Goal: Information Seeking & Learning: Learn about a topic

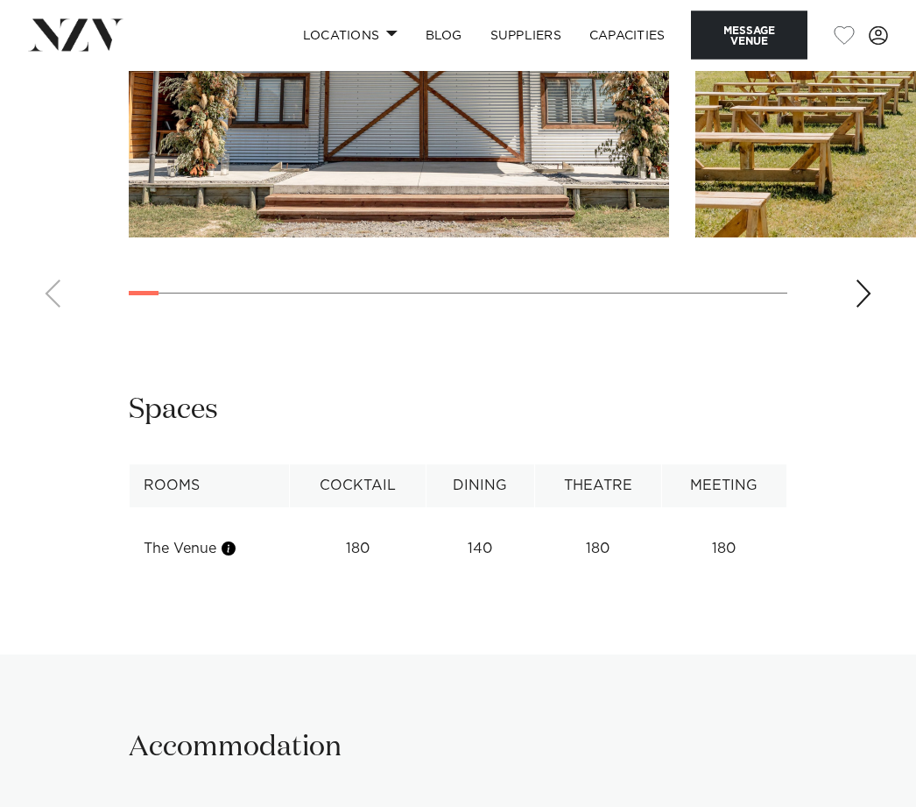
scroll to position [1826, 0]
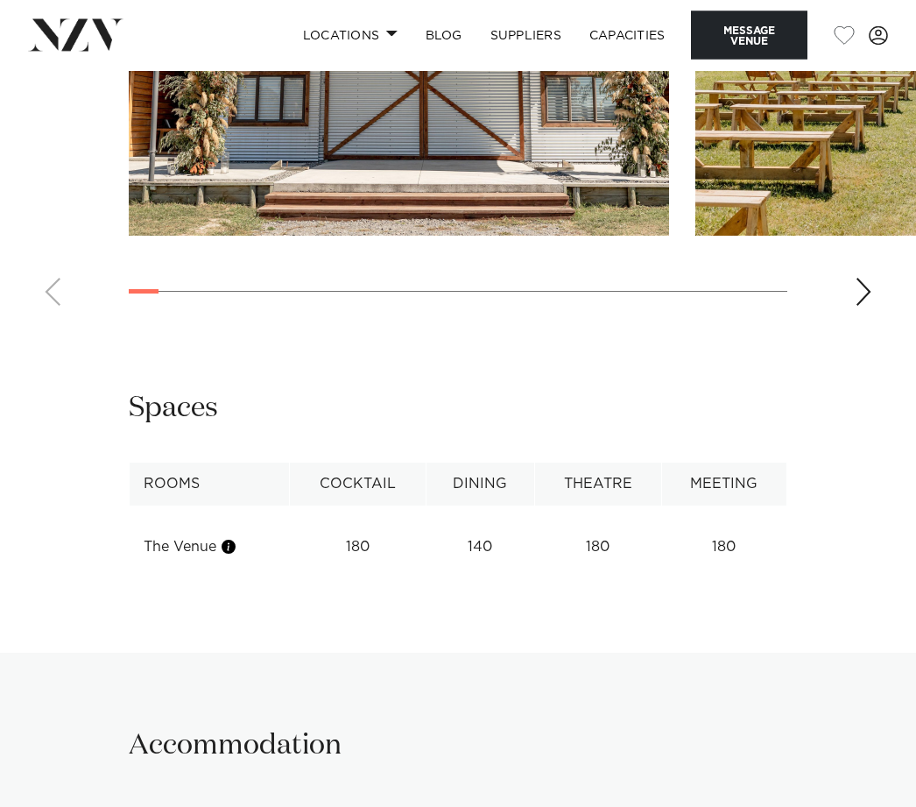
click at [885, 321] on swiper-container at bounding box center [458, 80] width 916 height 481
click at [862, 307] on div "Next slide" at bounding box center [864, 293] width 18 height 28
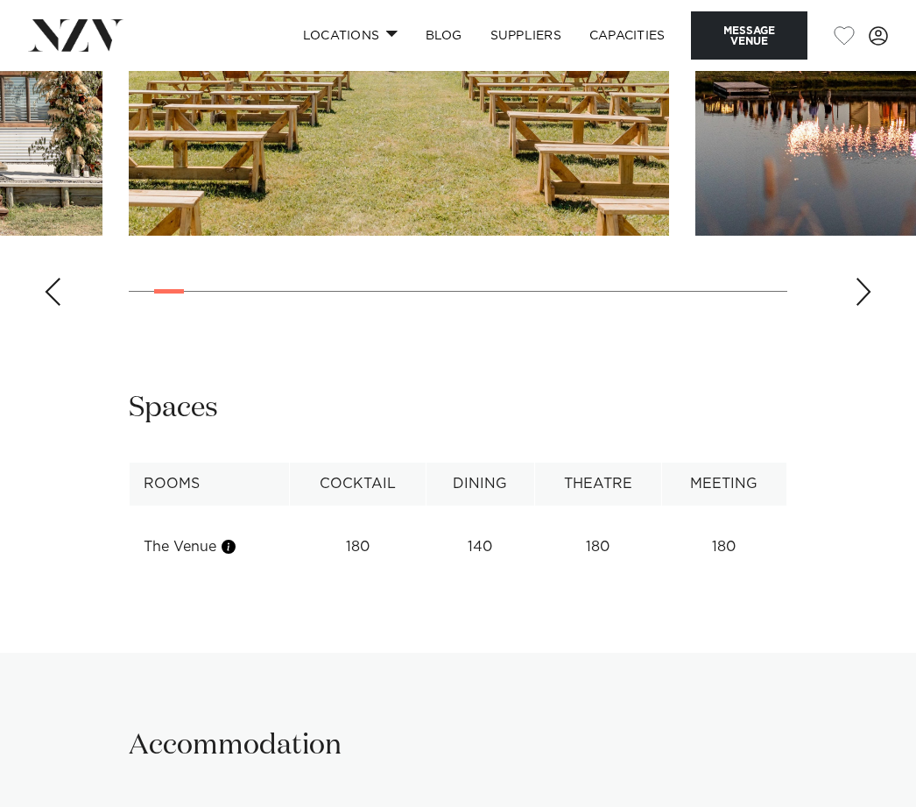
click at [867, 306] on div "Next slide" at bounding box center [864, 292] width 18 height 28
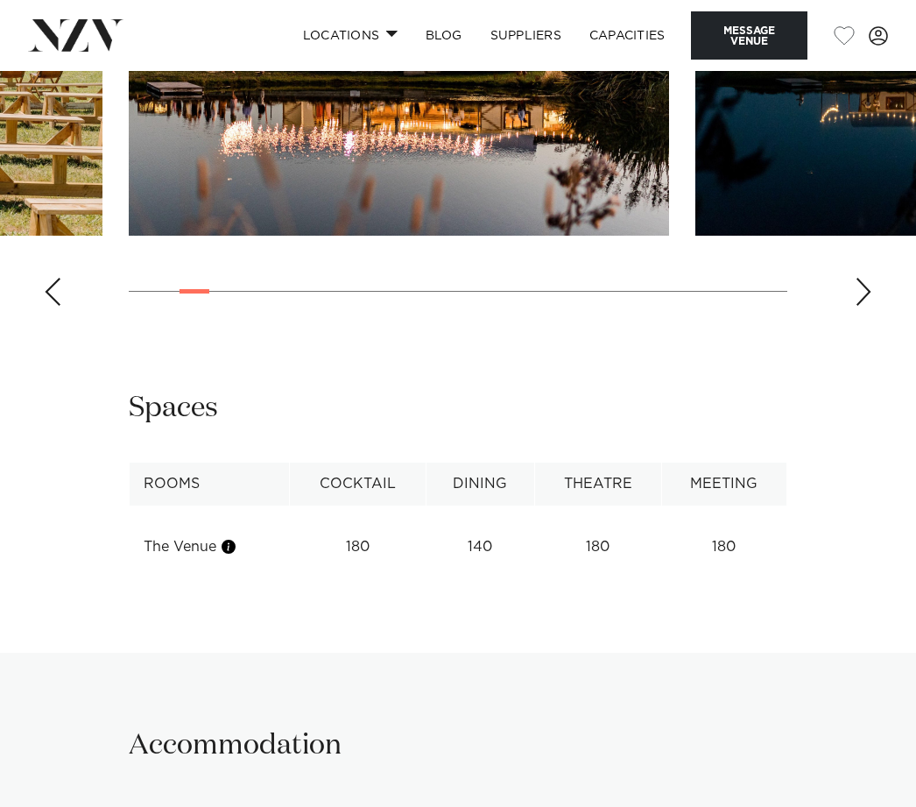
click at [870, 306] on div "Next slide" at bounding box center [864, 292] width 18 height 28
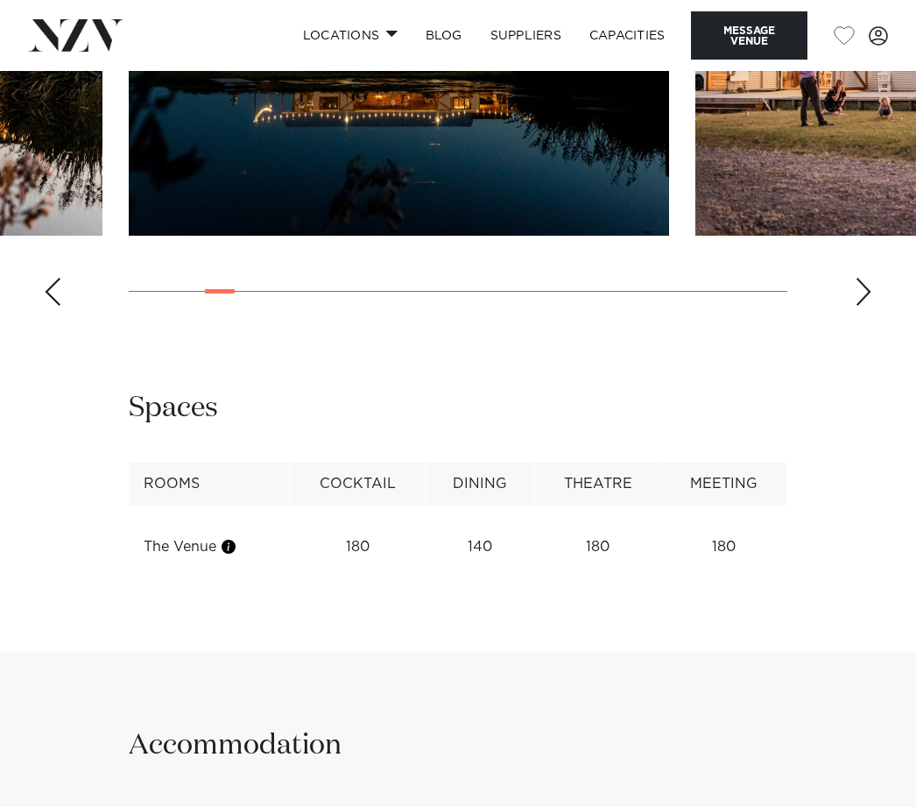
click at [872, 320] on swiper-container at bounding box center [458, 79] width 916 height 481
click at [867, 306] on div "Next slide" at bounding box center [864, 292] width 18 height 28
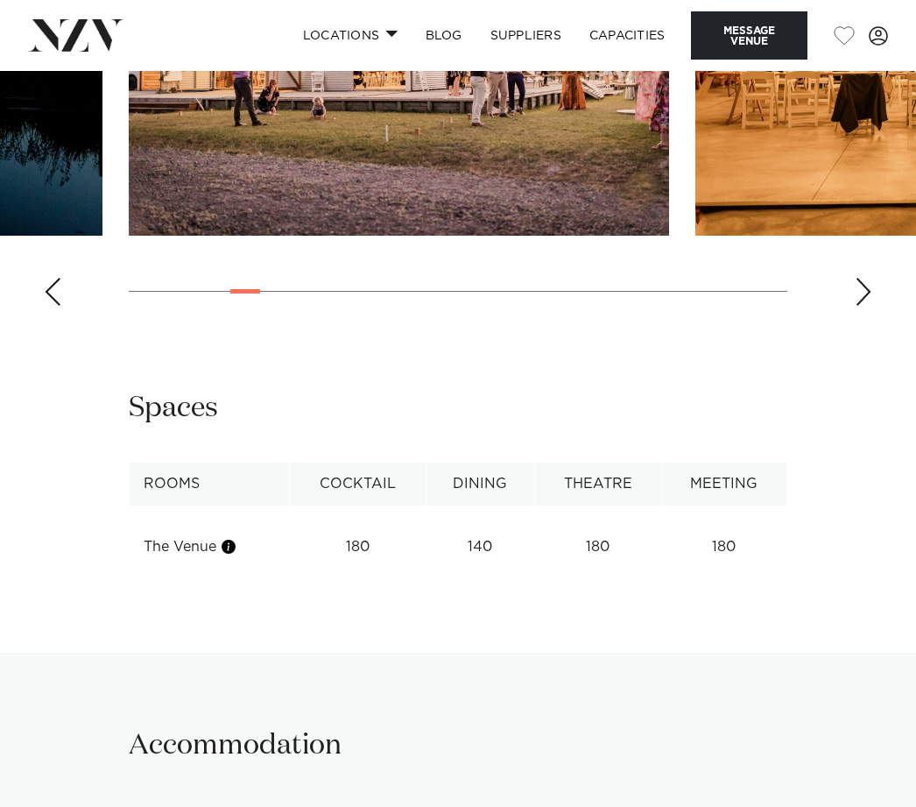
click at [863, 306] on div "Next slide" at bounding box center [864, 292] width 18 height 28
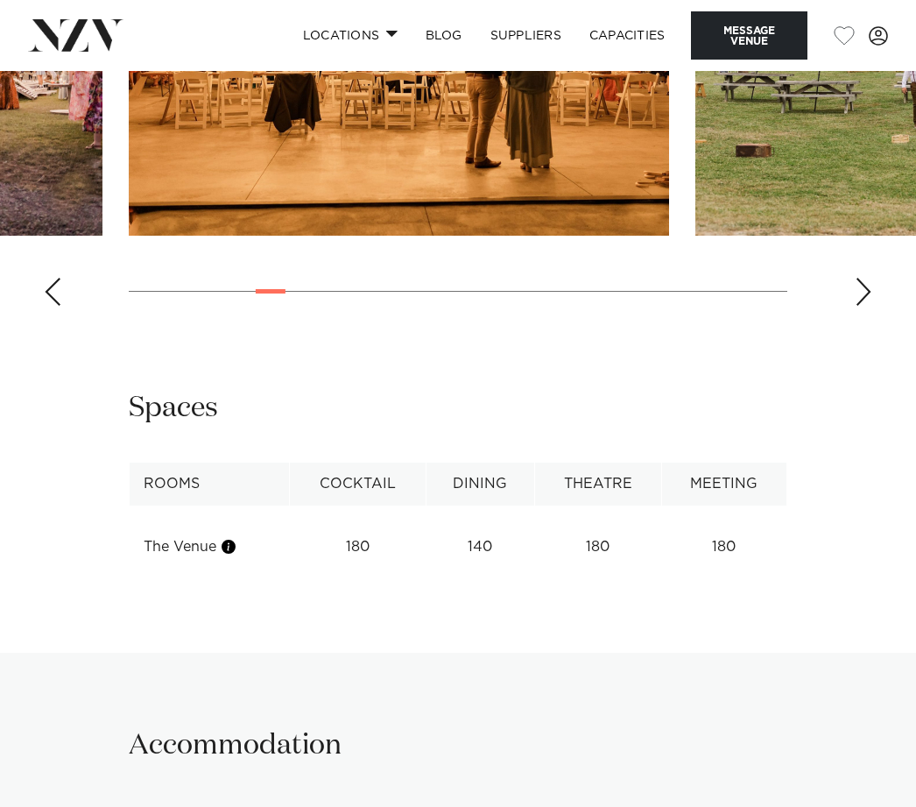
click at [859, 306] on div "Next slide" at bounding box center [864, 292] width 18 height 28
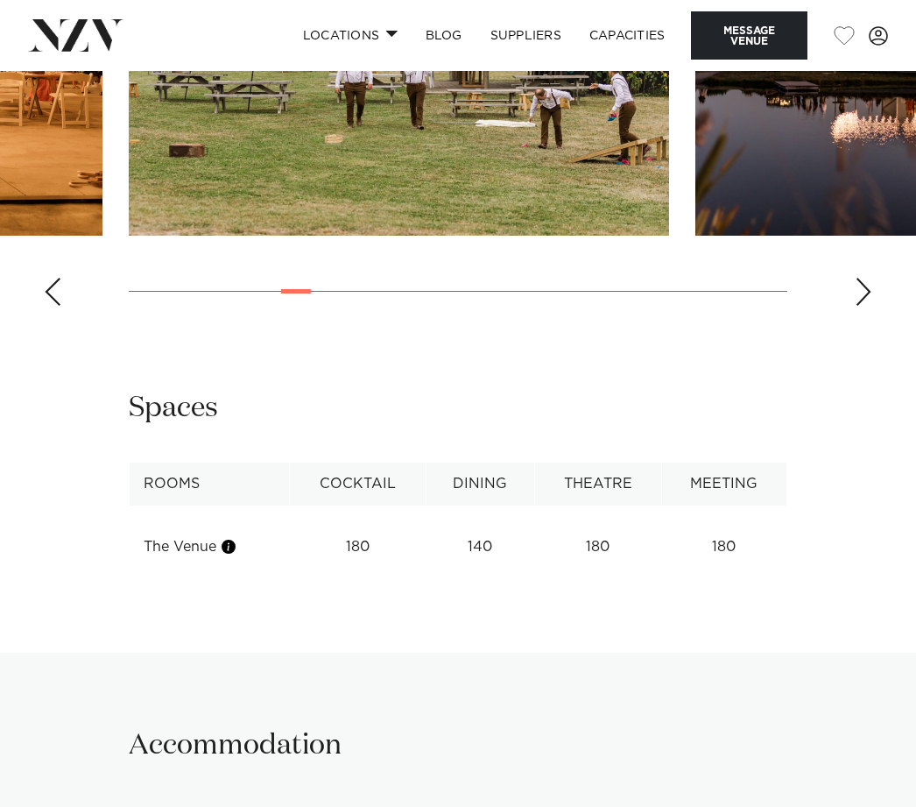
click at [863, 306] on div "Next slide" at bounding box center [864, 292] width 18 height 28
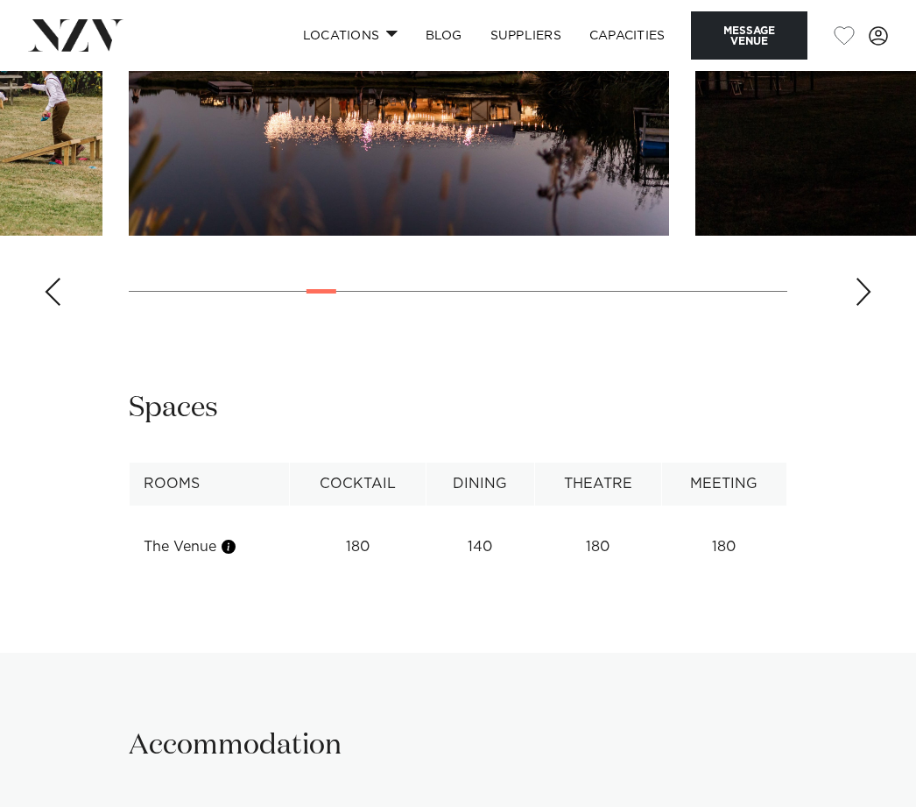
click at [858, 306] on div "Next slide" at bounding box center [864, 292] width 18 height 28
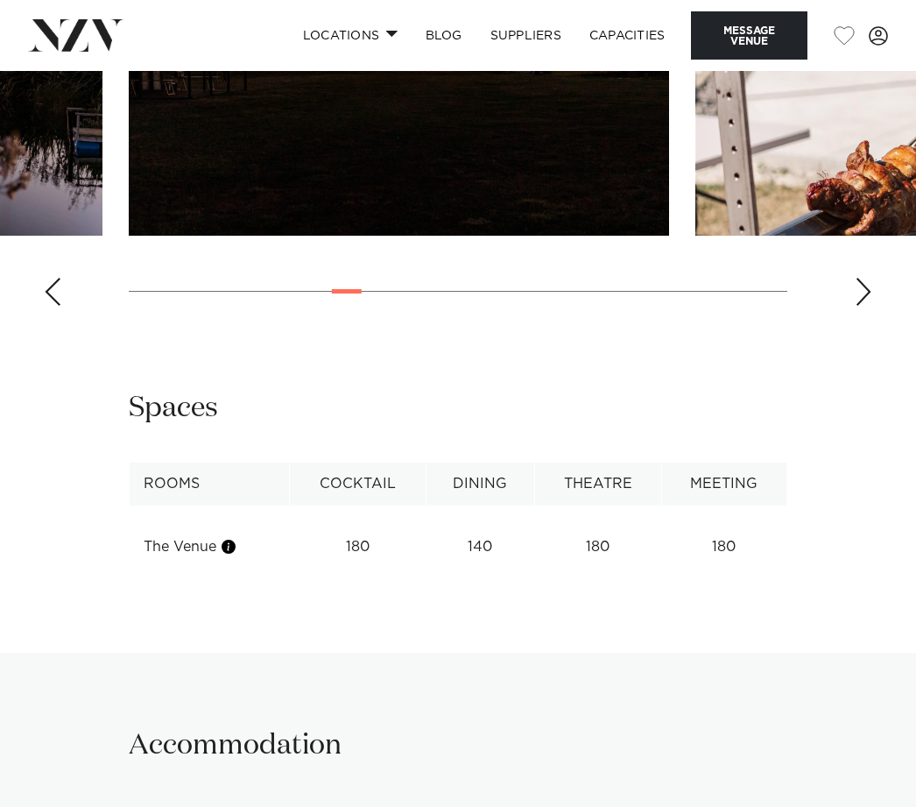
click at [862, 306] on div "Next slide" at bounding box center [864, 292] width 18 height 28
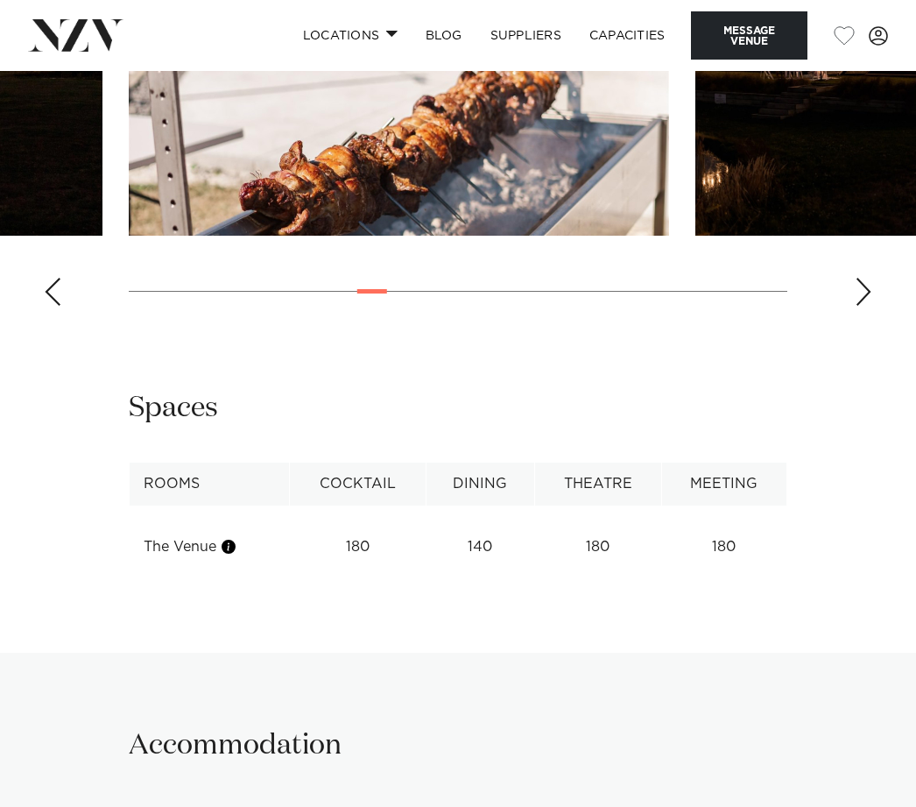
click at [865, 306] on div "Next slide" at bounding box center [864, 292] width 18 height 28
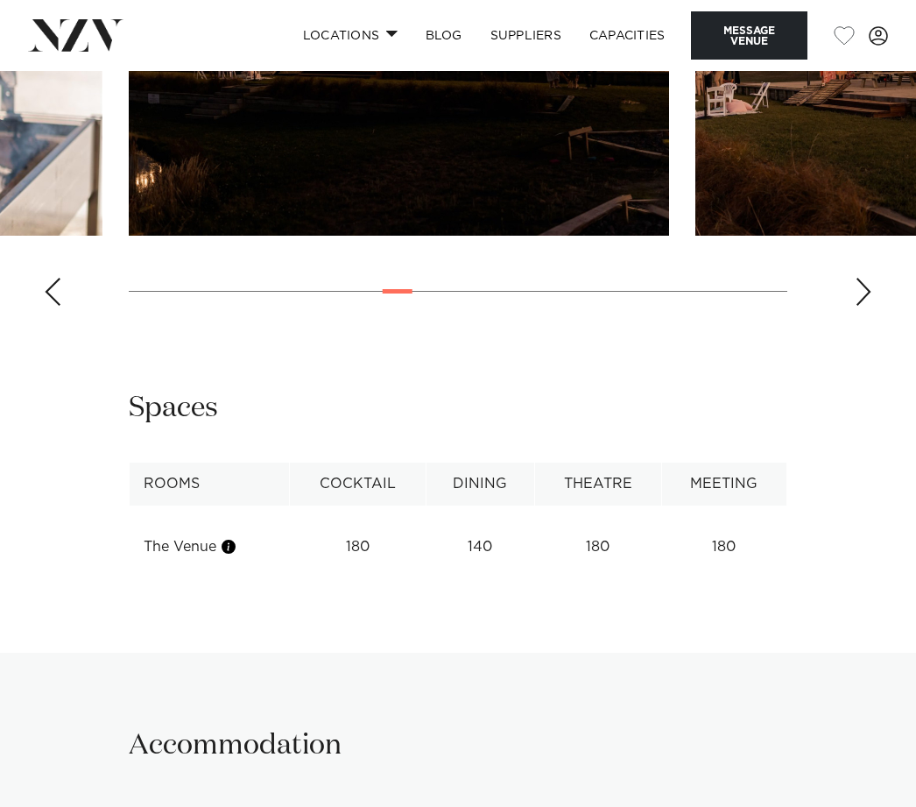
click at [862, 306] on div "Next slide" at bounding box center [864, 292] width 18 height 28
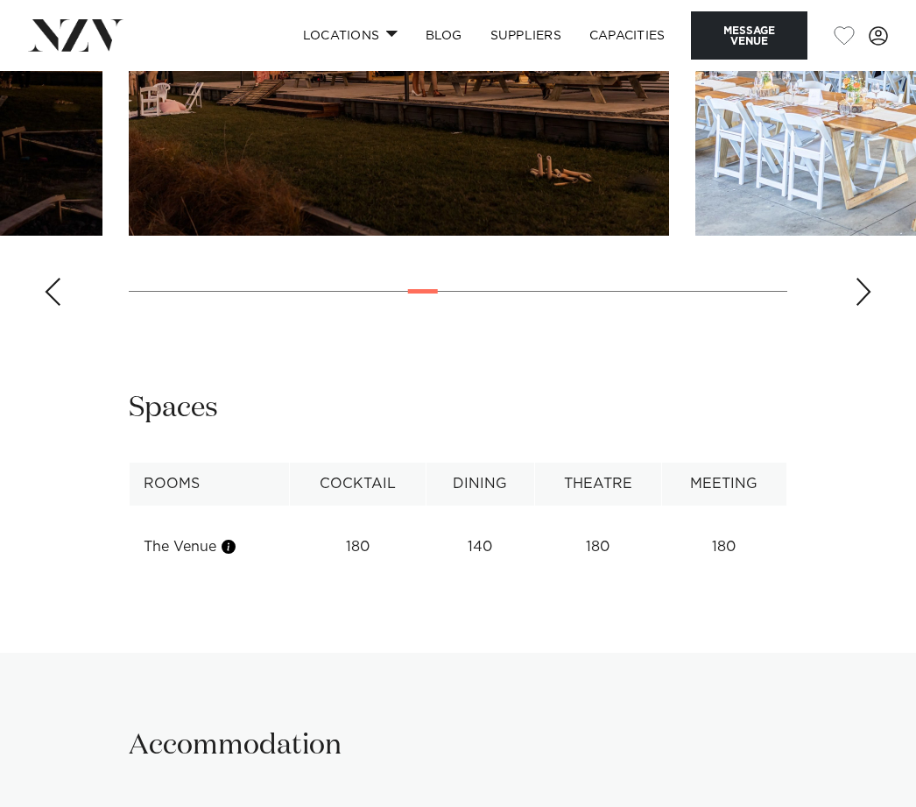
click at [863, 306] on div "Next slide" at bounding box center [864, 292] width 18 height 28
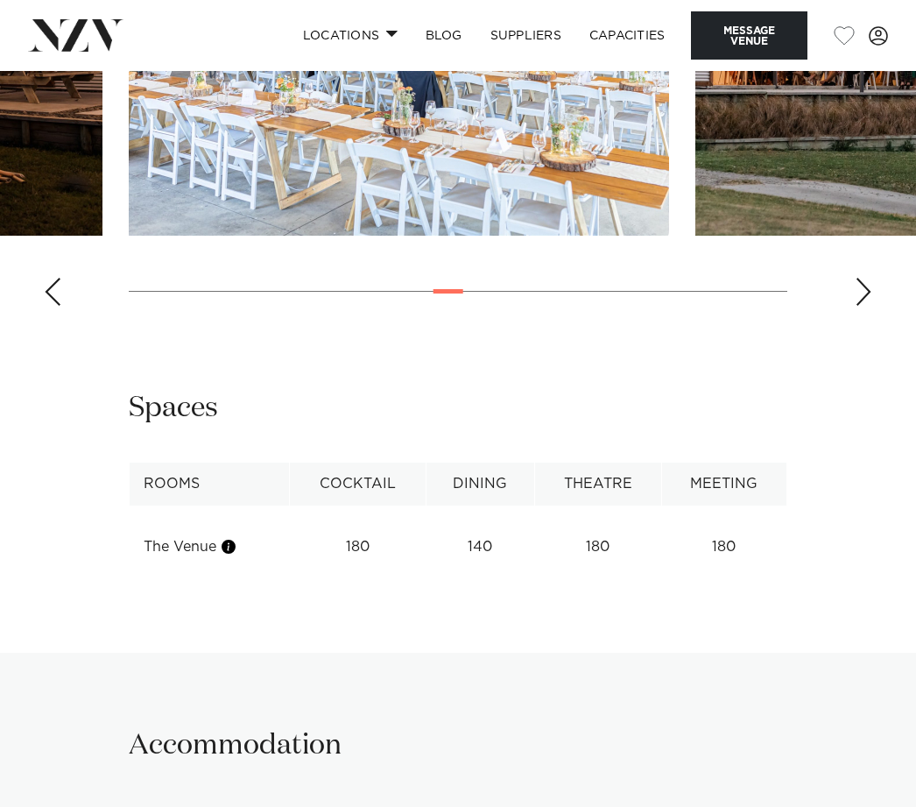
click at [874, 320] on swiper-container at bounding box center [458, 79] width 916 height 481
click at [861, 306] on div "Next slide" at bounding box center [864, 292] width 18 height 28
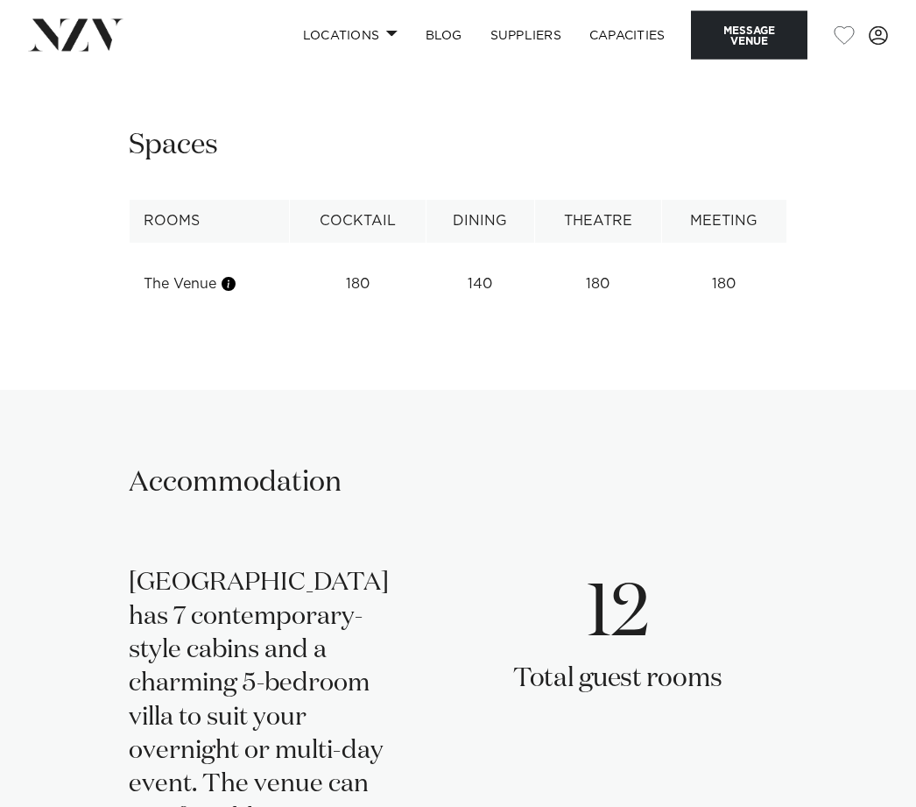
scroll to position [2089, 0]
click at [174, 243] on th "Rooms" at bounding box center [210, 221] width 160 height 43
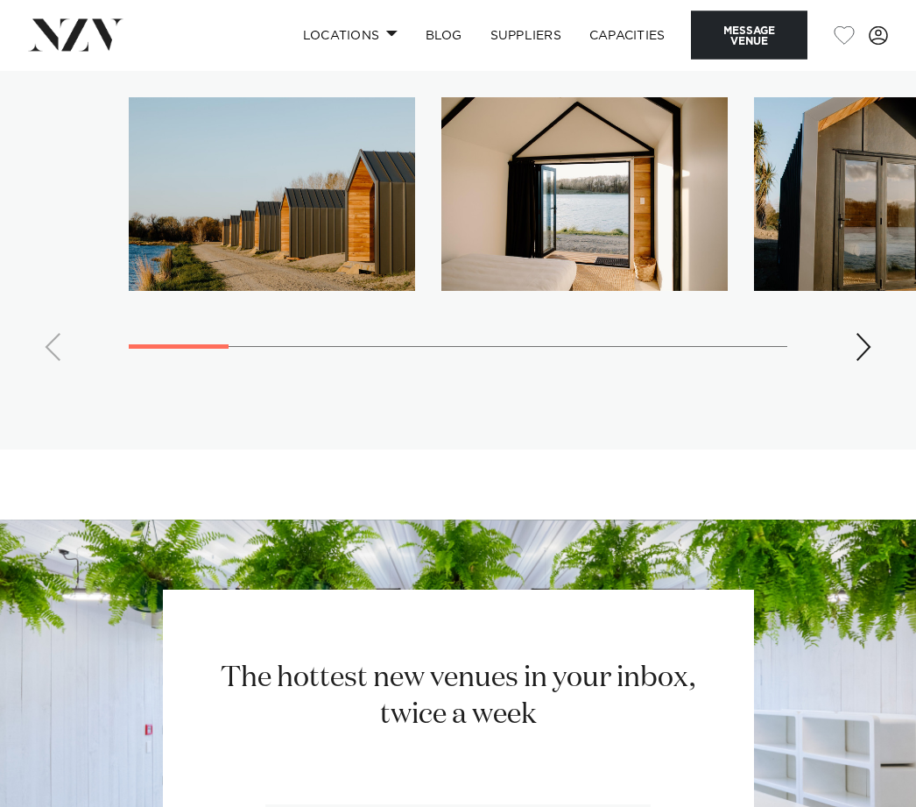
scroll to position [2974, 0]
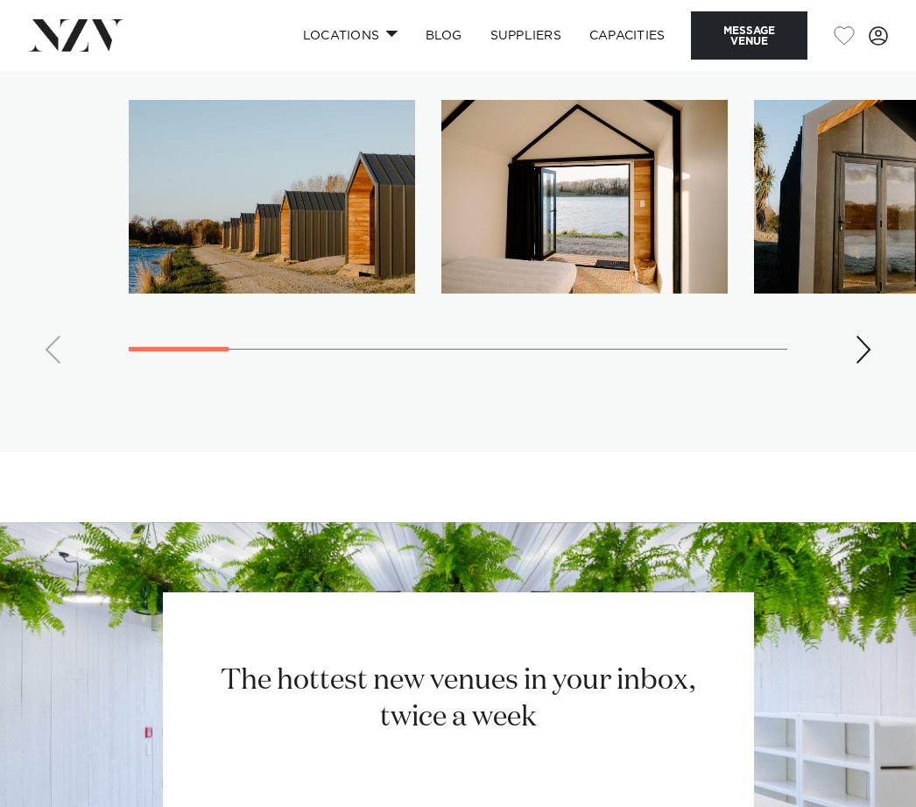
click at [859, 364] on div "Next slide" at bounding box center [864, 349] width 18 height 28
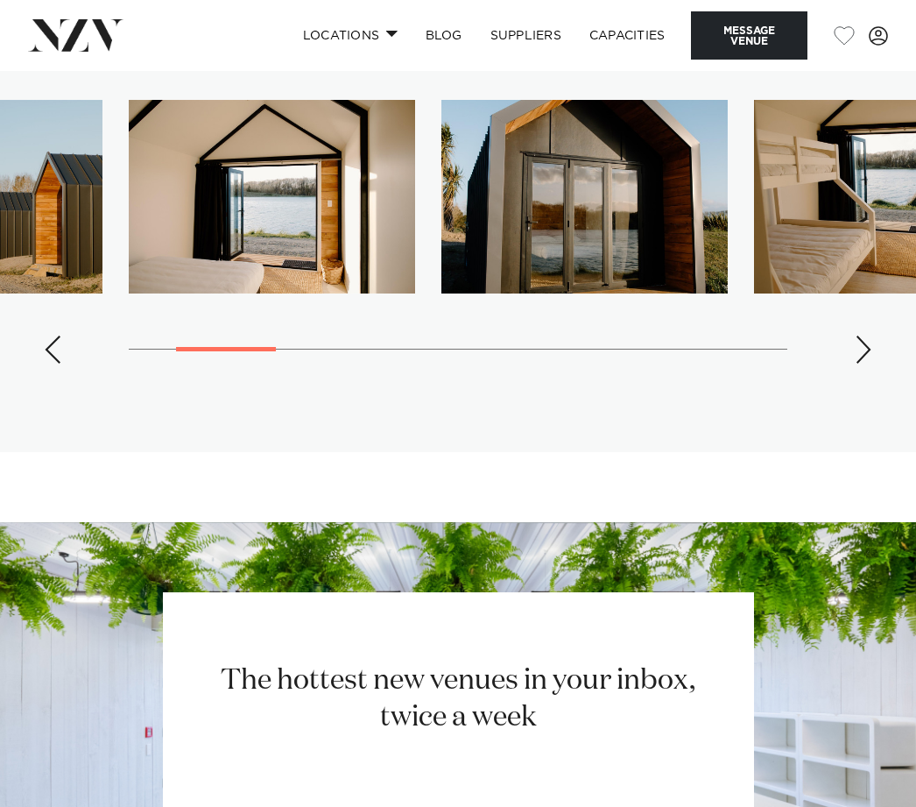
click at [877, 378] on swiper-container at bounding box center [458, 239] width 916 height 278
click at [866, 364] on div "Next slide" at bounding box center [864, 349] width 18 height 28
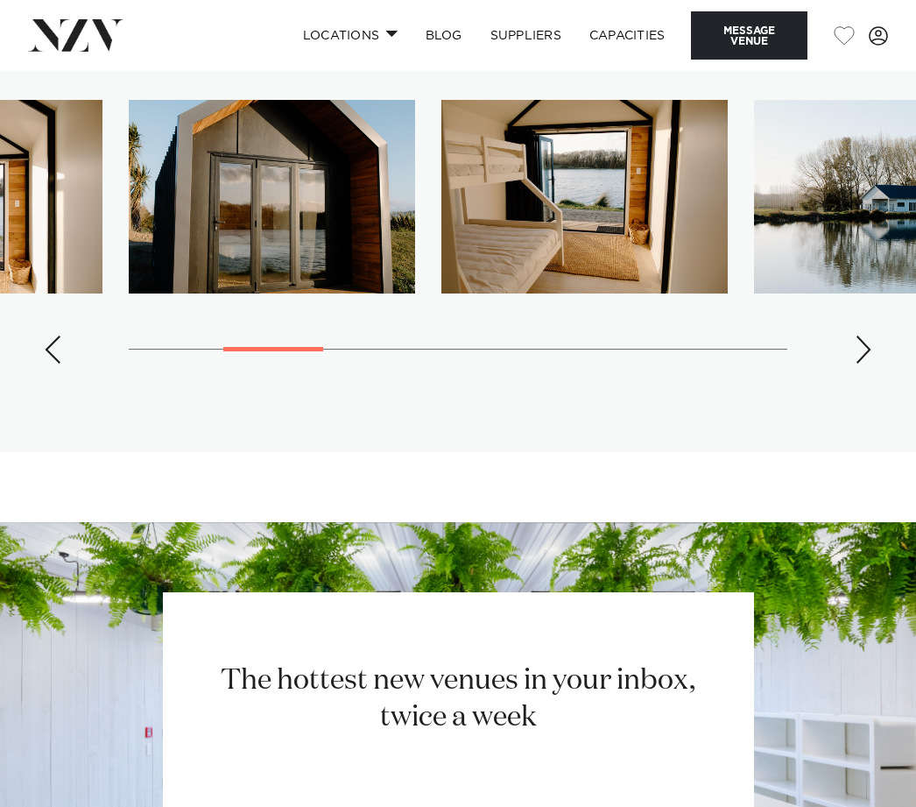
click at [865, 364] on div "Next slide" at bounding box center [864, 349] width 18 height 28
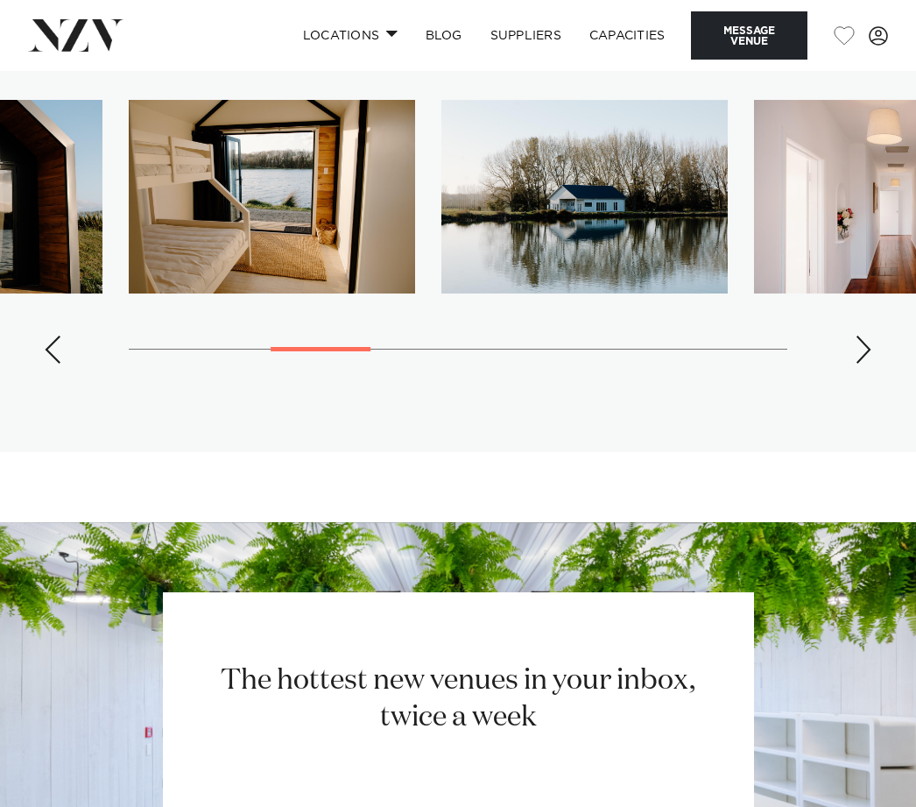
click at [866, 364] on div "Next slide" at bounding box center [864, 349] width 18 height 28
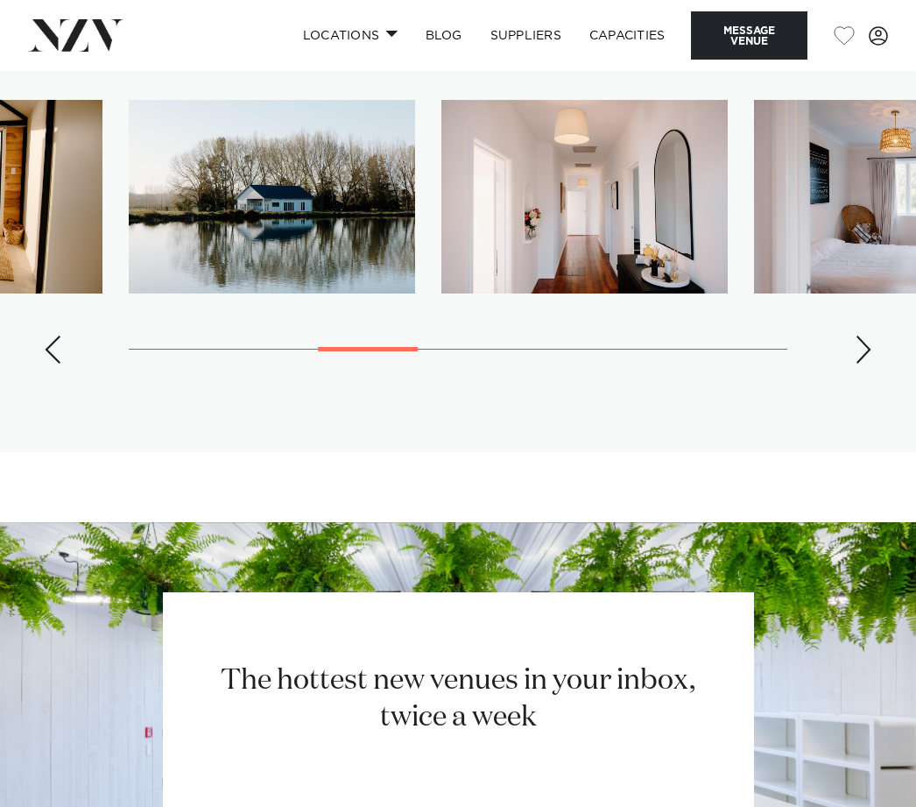
click at [855, 364] on div "Next slide" at bounding box center [864, 349] width 18 height 28
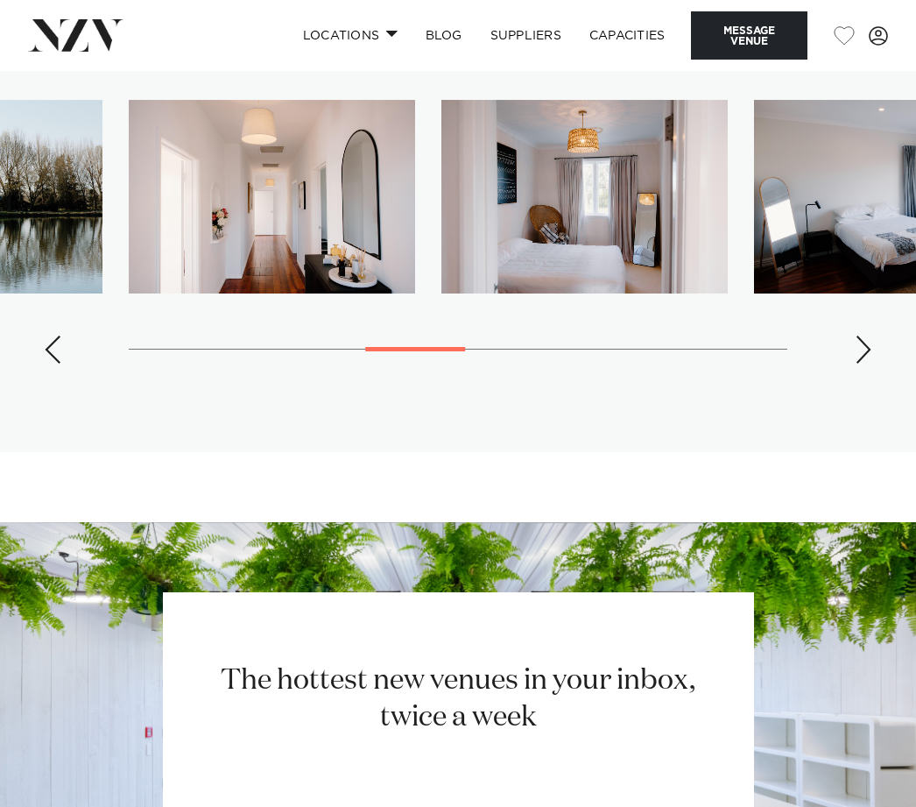
click at [862, 364] on div "Next slide" at bounding box center [864, 349] width 18 height 28
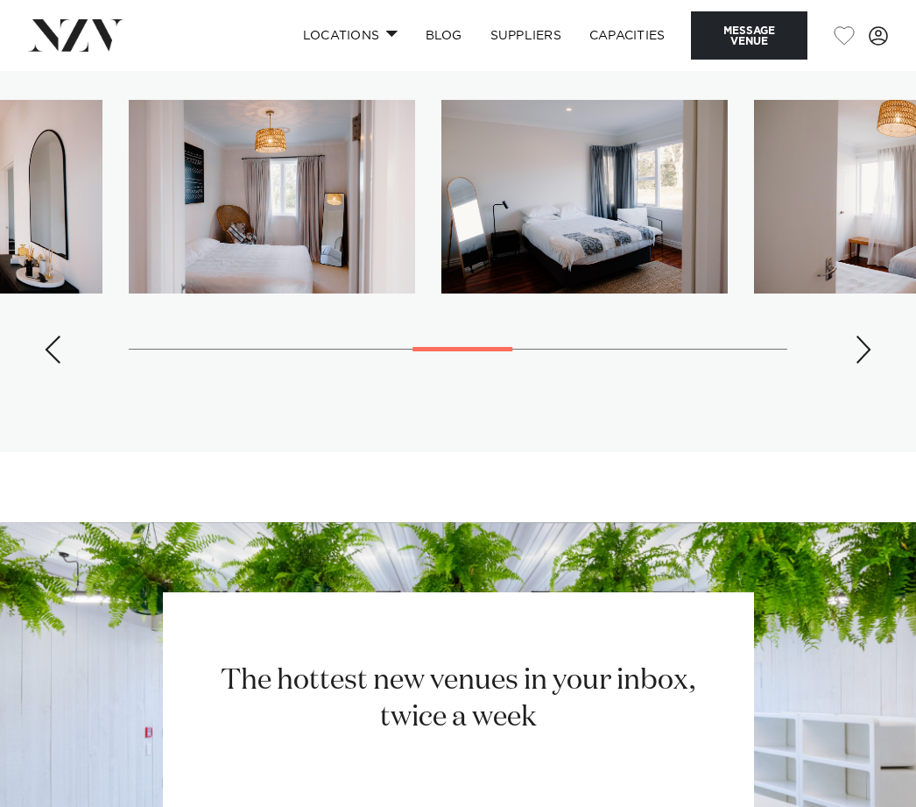
click at [870, 364] on div "Next slide" at bounding box center [864, 349] width 18 height 28
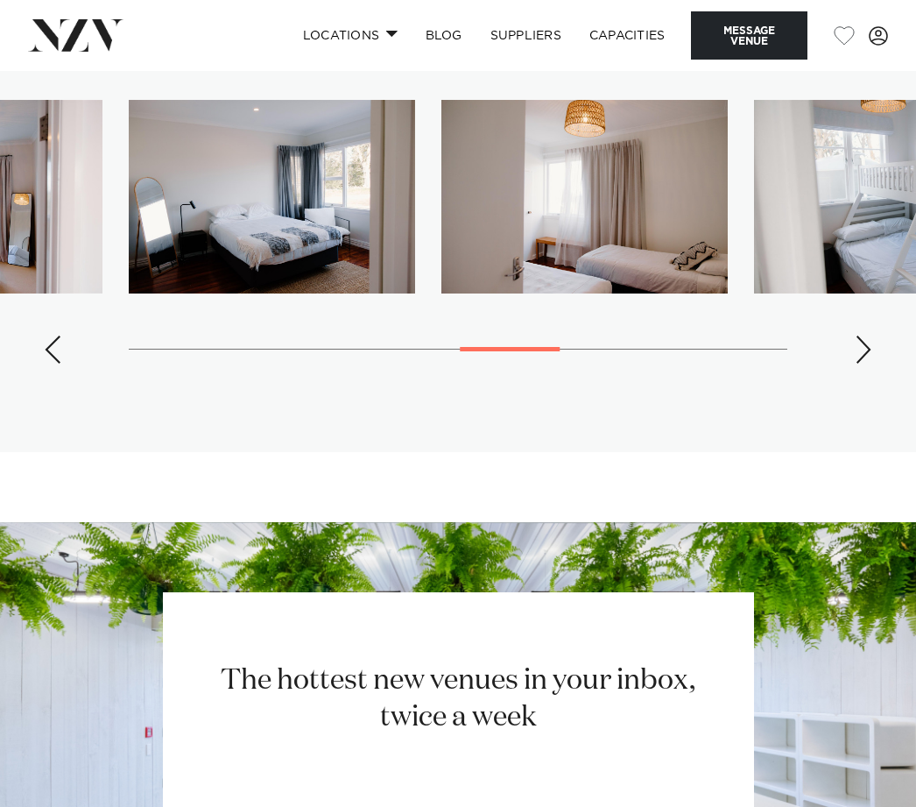
click at [868, 364] on div "Next slide" at bounding box center [864, 349] width 18 height 28
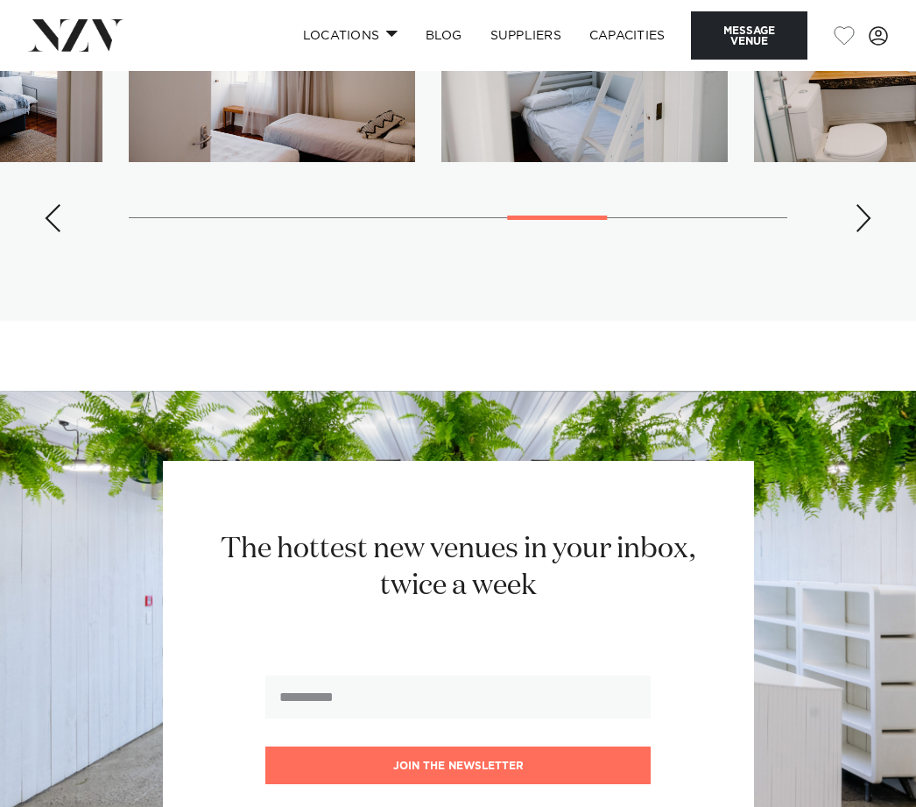
scroll to position [3104, 0]
click at [867, 233] on div "Next slide" at bounding box center [864, 219] width 18 height 28
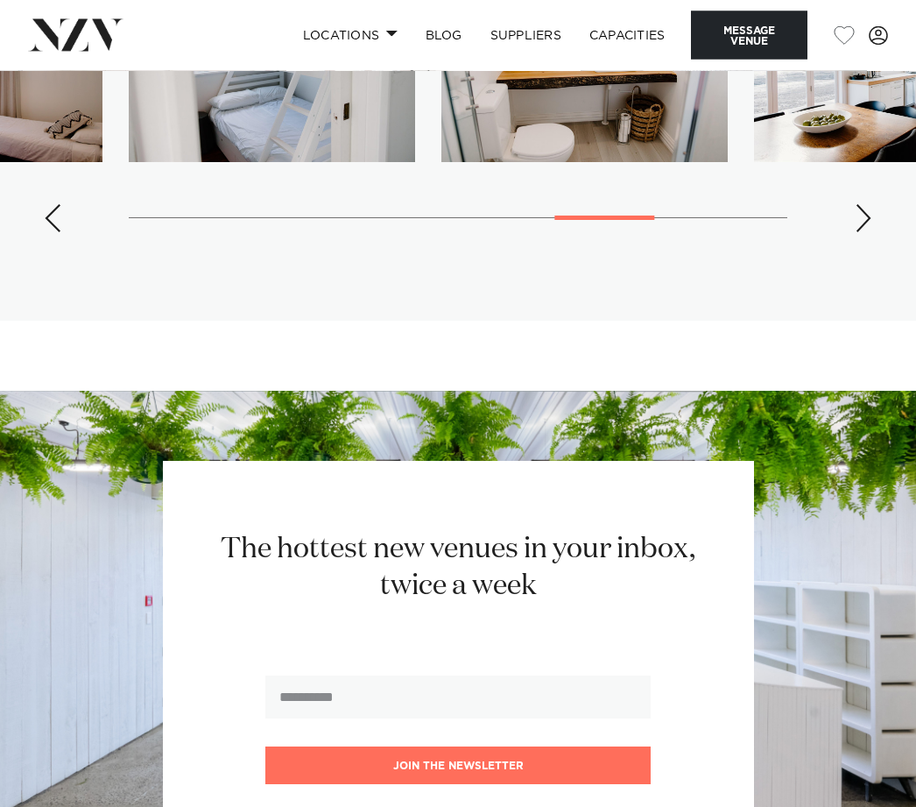
click at [874, 247] on swiper-container at bounding box center [458, 108] width 916 height 278
click at [856, 232] on div "Next slide" at bounding box center [864, 218] width 18 height 28
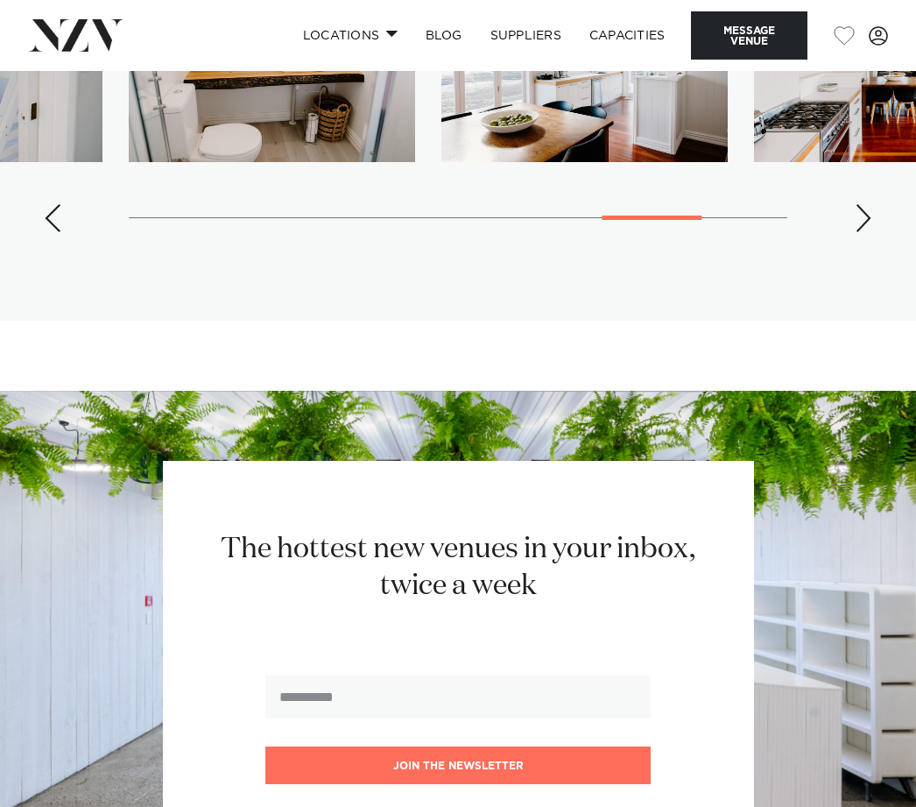
click at [868, 232] on div "Next slide" at bounding box center [864, 218] width 18 height 28
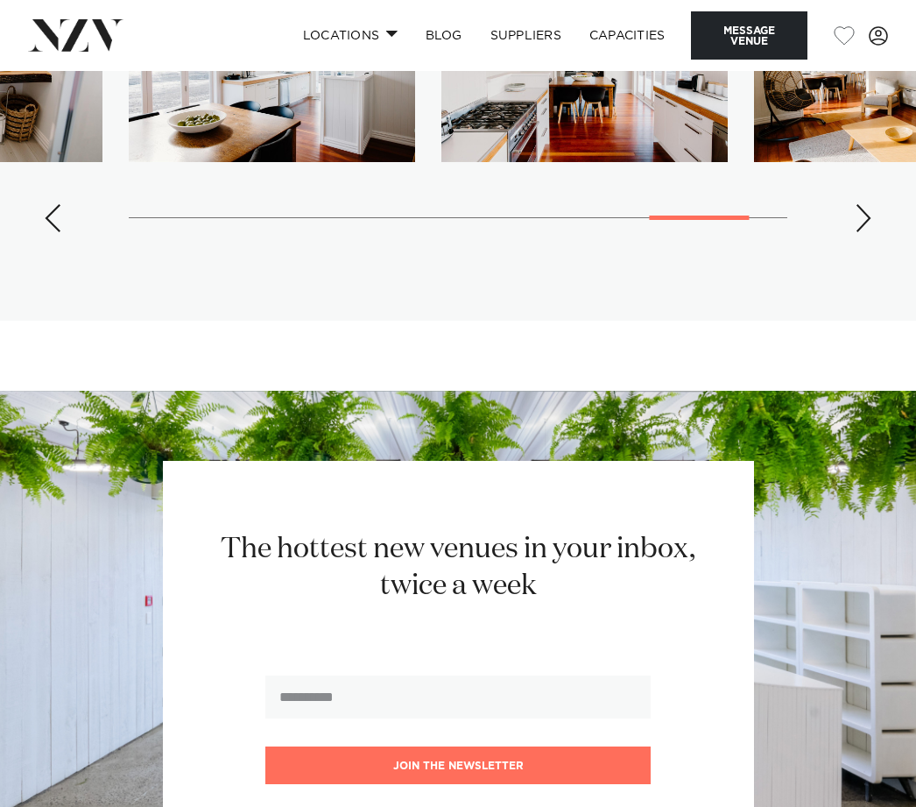
click at [873, 246] on swiper-container at bounding box center [458, 107] width 916 height 278
click at [858, 232] on div "Next slide" at bounding box center [864, 218] width 18 height 28
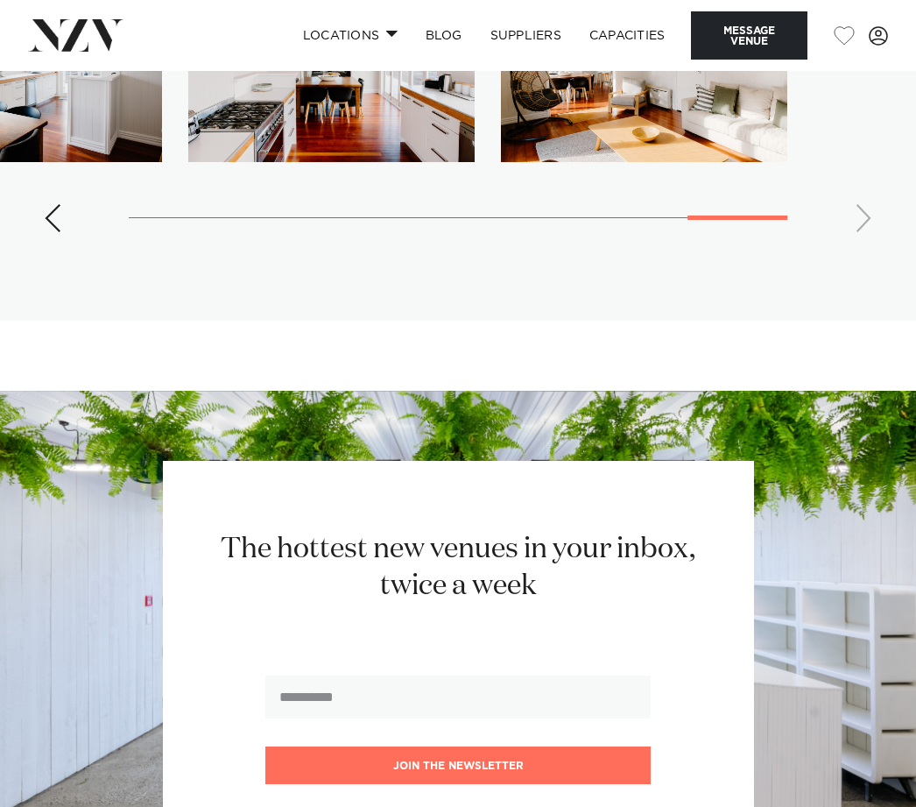
click at [861, 246] on swiper-container at bounding box center [458, 107] width 916 height 278
click at [50, 232] on div "Previous slide" at bounding box center [53, 218] width 18 height 28
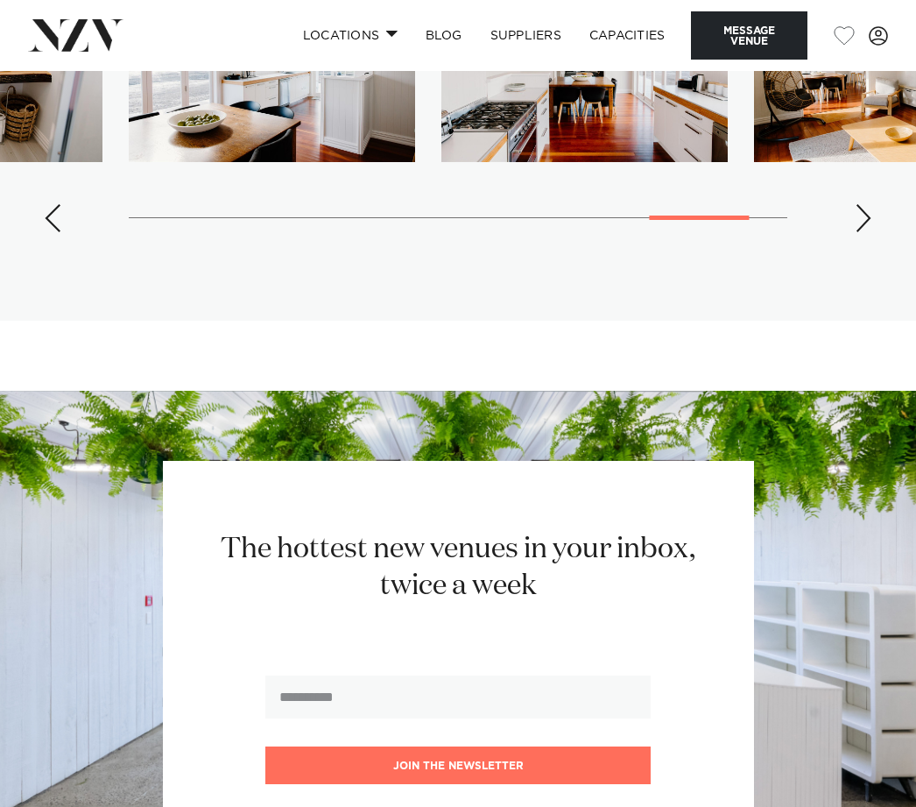
click at [53, 232] on div "Previous slide" at bounding box center [53, 218] width 18 height 28
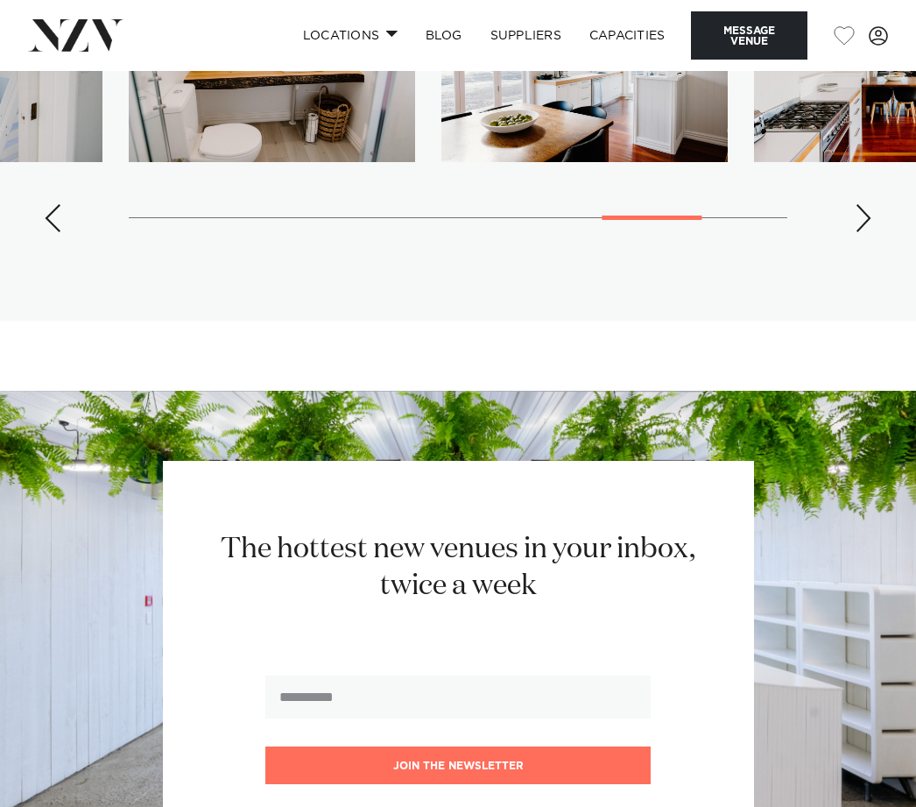
click at [48, 232] on div "Previous slide" at bounding box center [53, 218] width 18 height 28
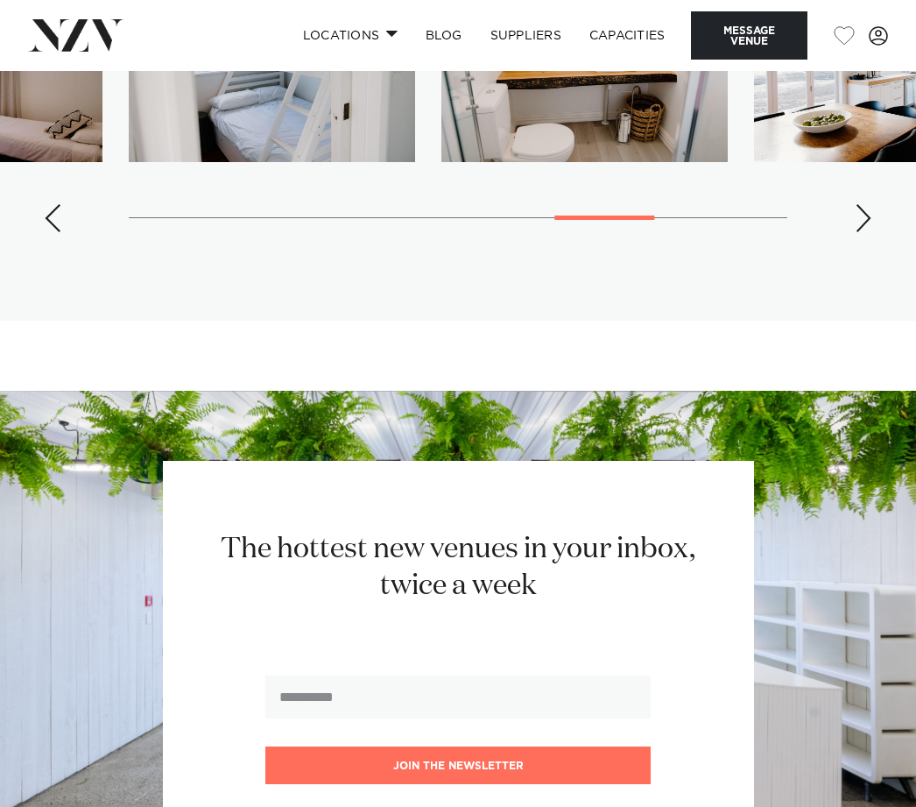
click at [272, 162] on img "10 / 14" at bounding box center [272, 65] width 286 height 194
